Goal: Information Seeking & Learning: Understand process/instructions

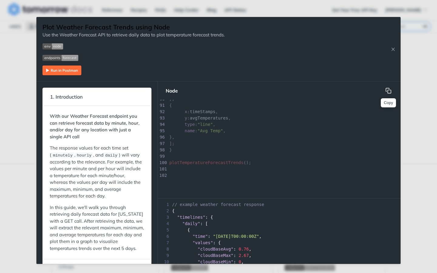
click at [389, 91] on icon "hidden" at bounding box center [388, 91] width 6 height 6
